Goal: Use online tool/utility: Utilize a website feature to perform a specific function

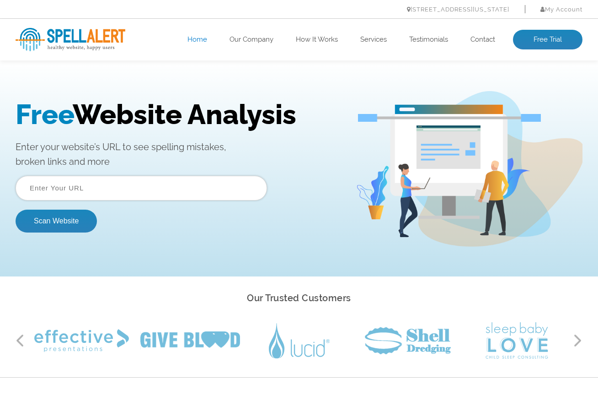
click at [85, 196] on input "text" at bounding box center [142, 188] width 252 height 25
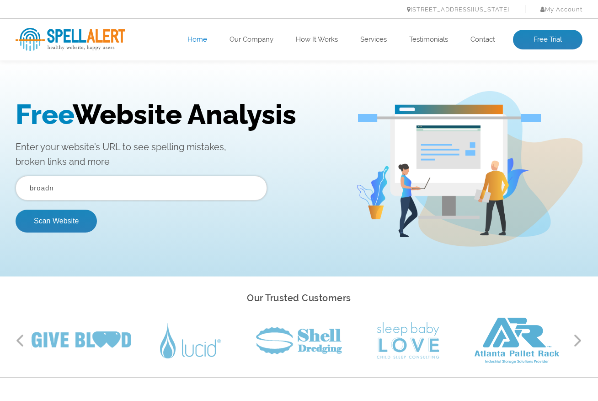
type input "broadn.io"
click at [61, 225] on button "Scan Website" at bounding box center [56, 220] width 81 height 23
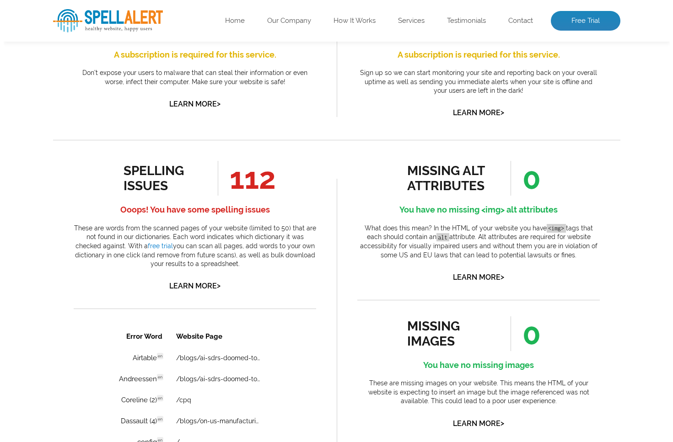
scroll to position [399, 0]
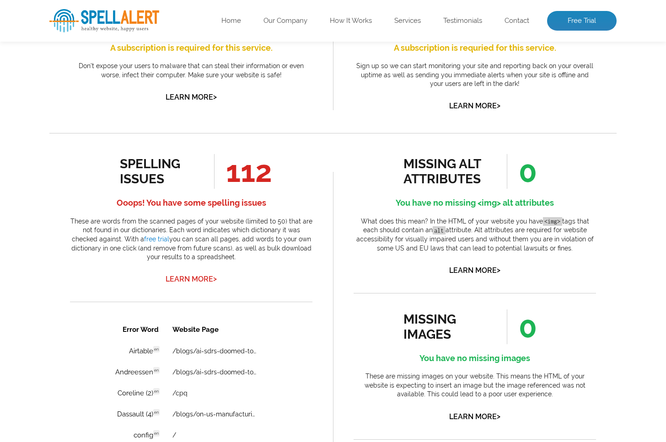
click at [187, 276] on link "Learn More >" at bounding box center [191, 279] width 51 height 9
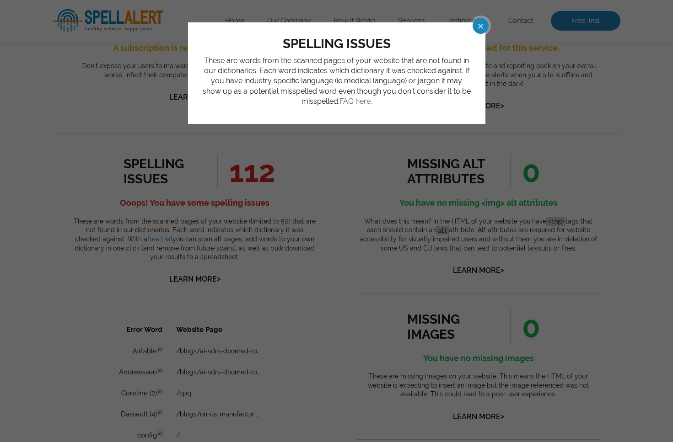
click at [361, 101] on link "FAQ here." at bounding box center [355, 101] width 32 height 9
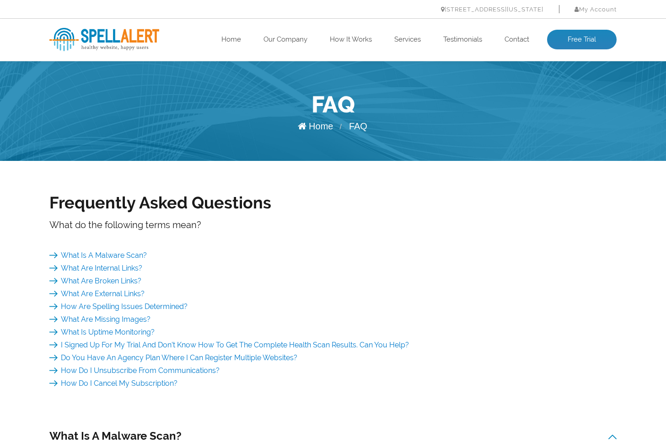
click at [361, 101] on h1 "FAQ" at bounding box center [332, 105] width 567 height 32
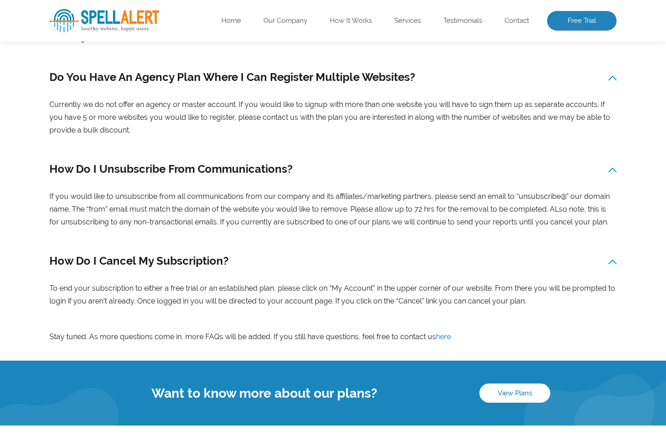
scroll to position [1121, 0]
